Goal: Transaction & Acquisition: Purchase product/service

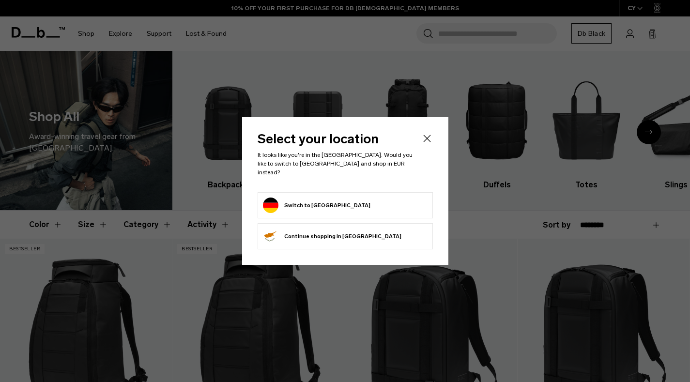
click at [328, 212] on li "Switch to Germany" at bounding box center [345, 205] width 175 height 26
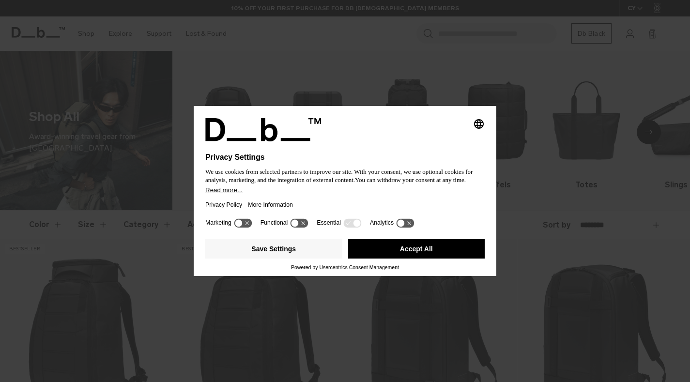
click at [396, 255] on button "Accept All" at bounding box center [416, 248] width 137 height 19
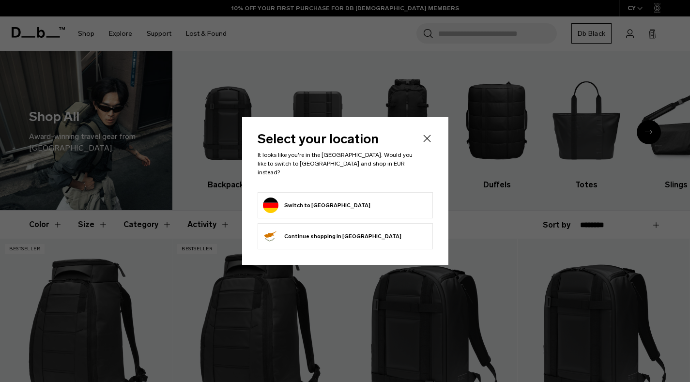
click at [371, 198] on form "Switch to Germany" at bounding box center [345, 205] width 165 height 15
click at [296, 198] on button "Switch to Germany" at bounding box center [317, 205] width 108 height 15
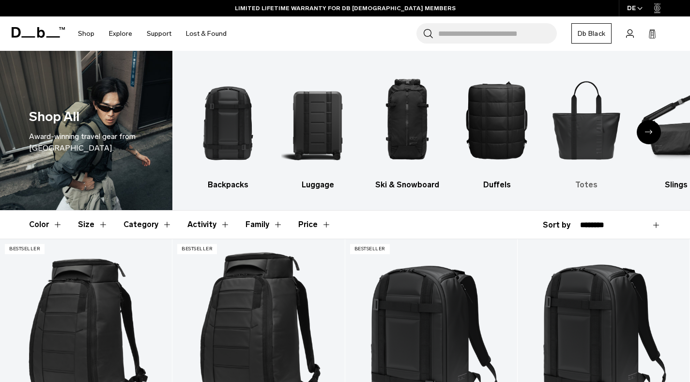
click at [589, 171] on div "5 / 10" at bounding box center [586, 119] width 73 height 109
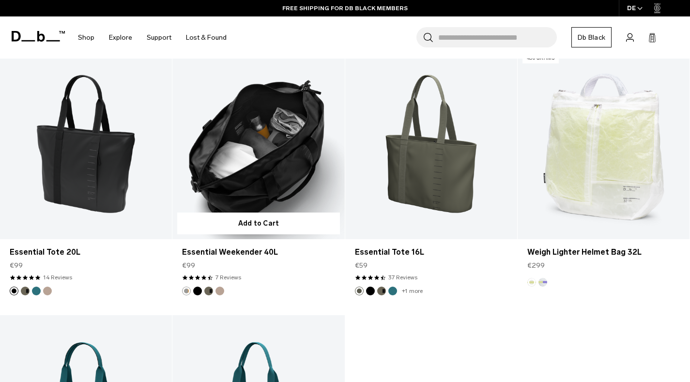
scroll to position [1003, 0]
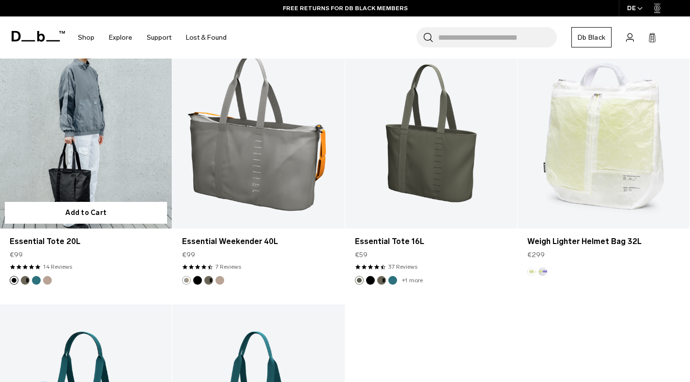
click at [91, 93] on link "Essential Tote 20L" at bounding box center [86, 133] width 172 height 191
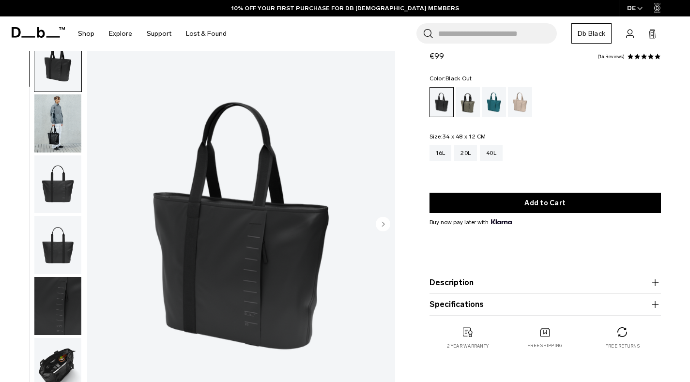
click at [51, 288] on img "button" at bounding box center [57, 306] width 47 height 58
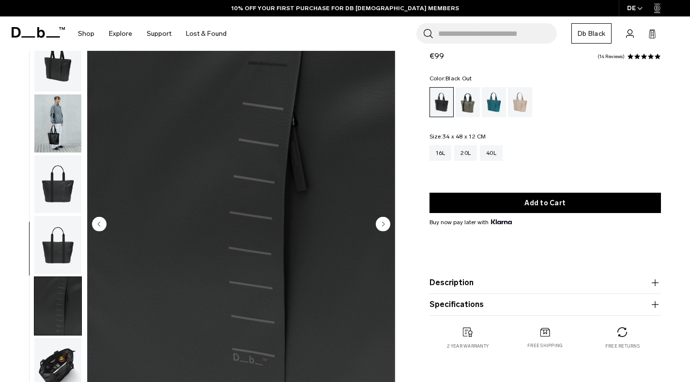
scroll to position [107, 0]
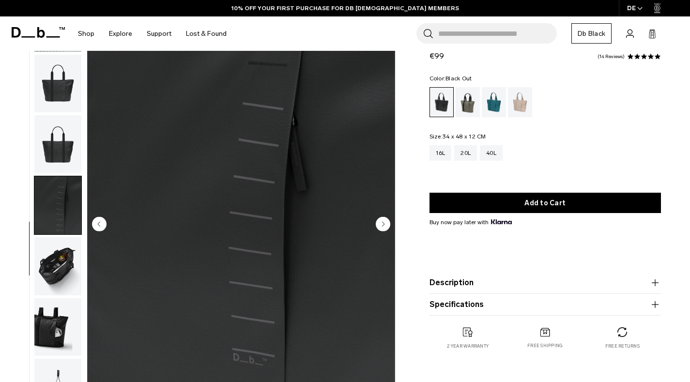
click at [54, 314] on img "button" at bounding box center [57, 327] width 47 height 58
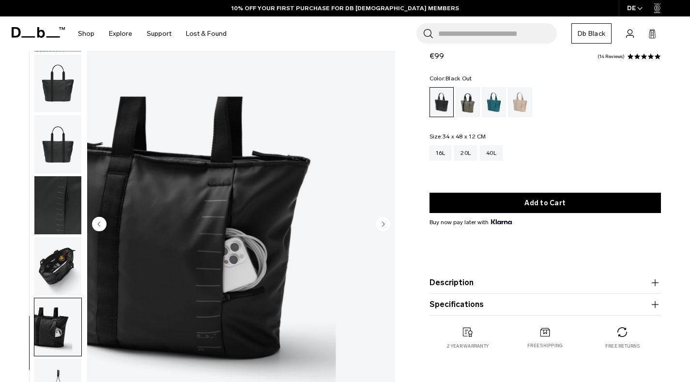
click at [47, 255] on img "button" at bounding box center [57, 266] width 47 height 58
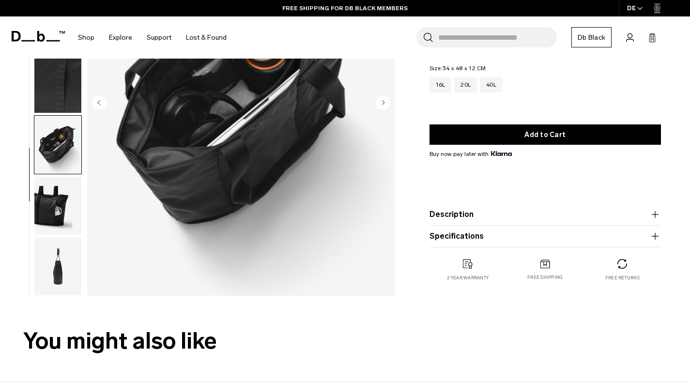
scroll to position [149, 0]
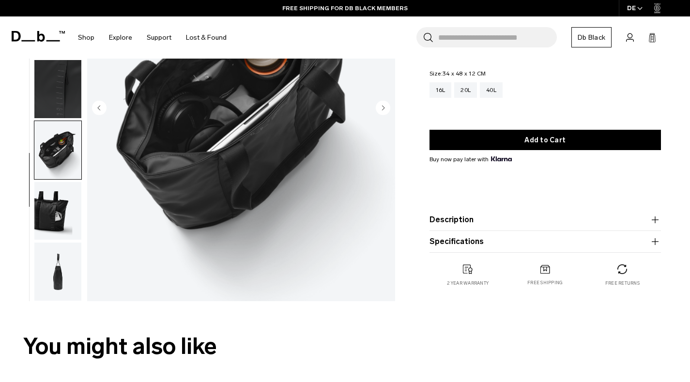
click at [52, 262] on img "button" at bounding box center [57, 272] width 47 height 58
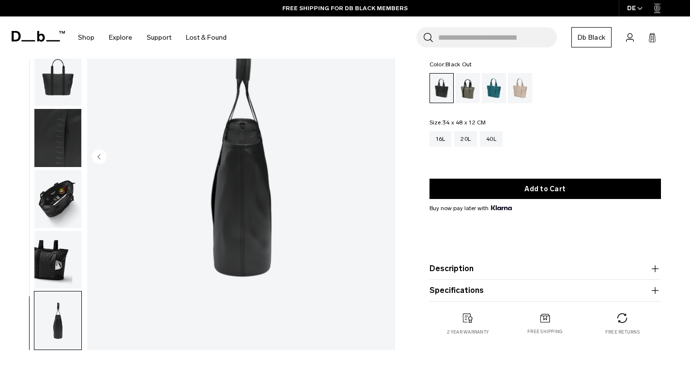
scroll to position [73, 0]
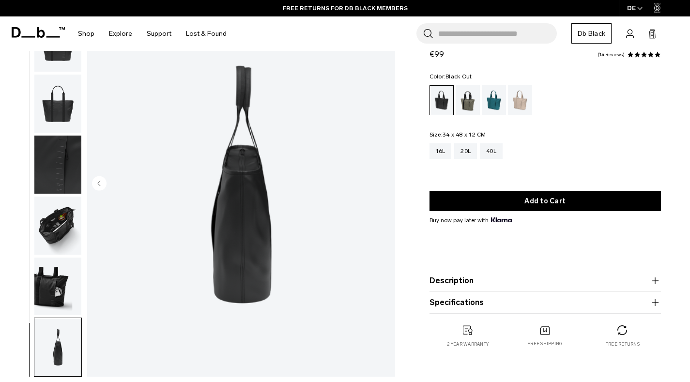
click at [59, 307] on img "button" at bounding box center [57, 287] width 47 height 58
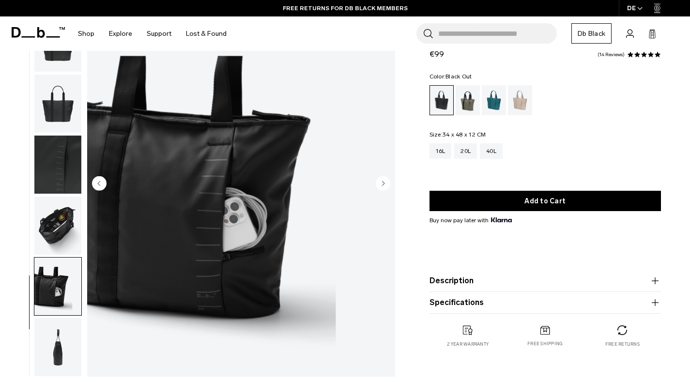
click at [59, 307] on img "button" at bounding box center [57, 287] width 47 height 58
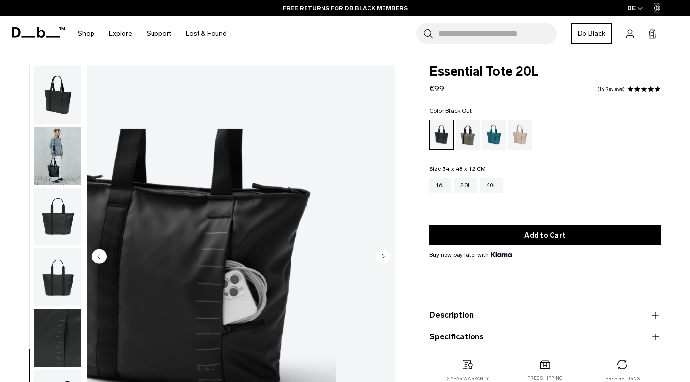
scroll to position [0, 0]
click at [60, 257] on img "button" at bounding box center [57, 277] width 47 height 58
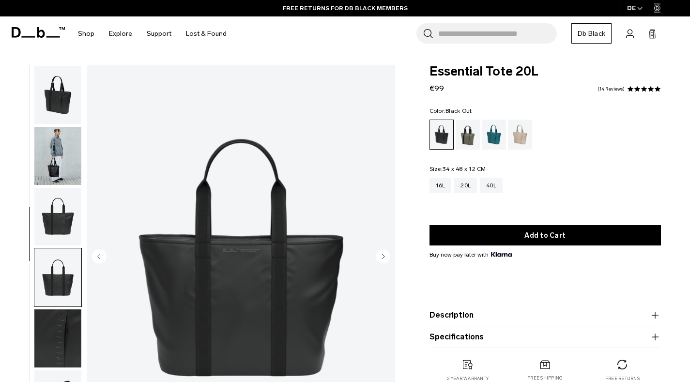
scroll to position [107, 0]
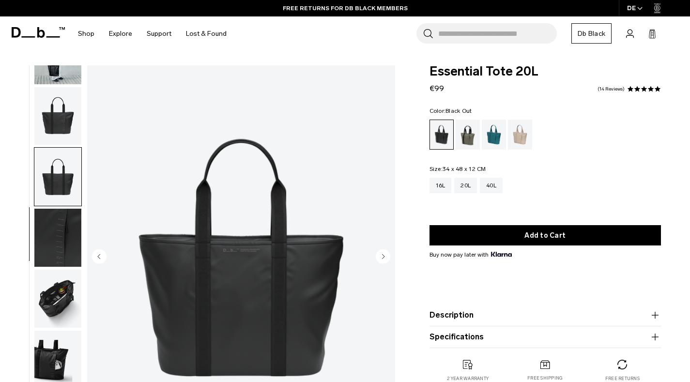
click at [48, 117] on img "button" at bounding box center [57, 116] width 47 height 58
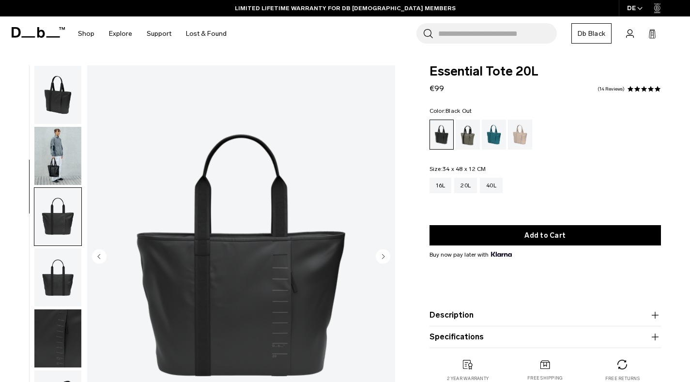
scroll to position [0, 0]
